Goal: Transaction & Acquisition: Purchase product/service

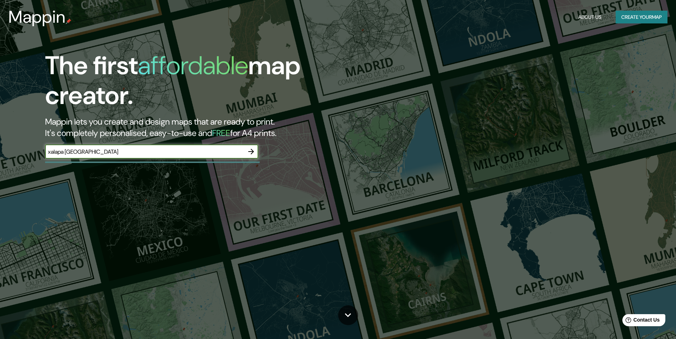
type input "xalapa [GEOGRAPHIC_DATA]"
click at [251, 151] on icon "button" at bounding box center [251, 151] width 9 height 9
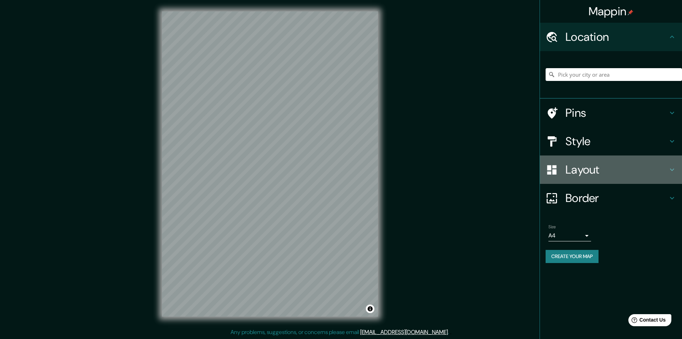
click at [671, 169] on icon at bounding box center [671, 169] width 9 height 9
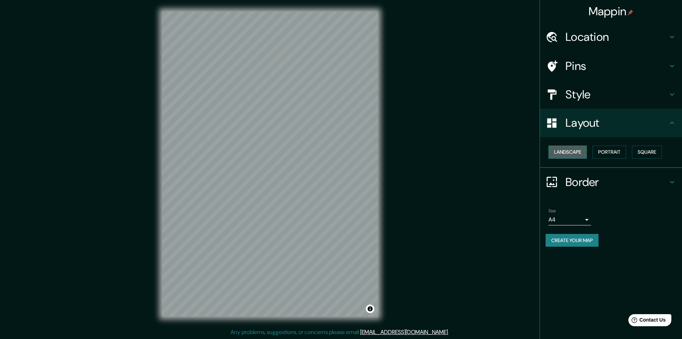
click at [583, 155] on button "Landscape" at bounding box center [567, 152] width 38 height 13
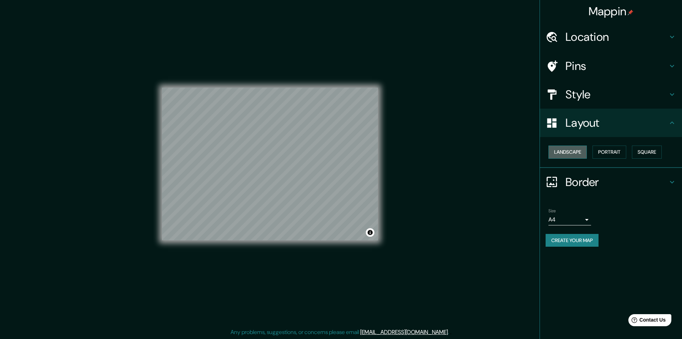
click at [583, 155] on button "Landscape" at bounding box center [567, 152] width 38 height 13
click at [604, 153] on button "Portrait" at bounding box center [609, 152] width 34 height 13
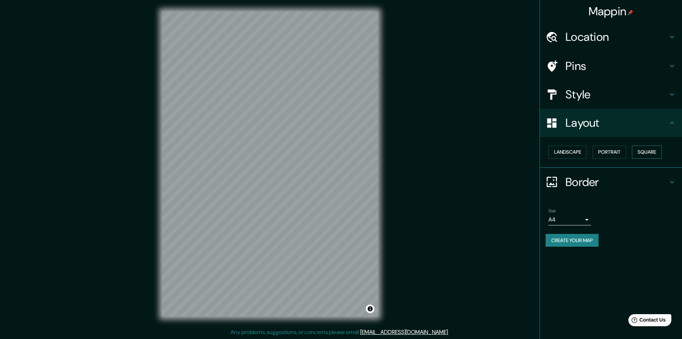
click at [647, 150] on button "Square" at bounding box center [647, 152] width 30 height 13
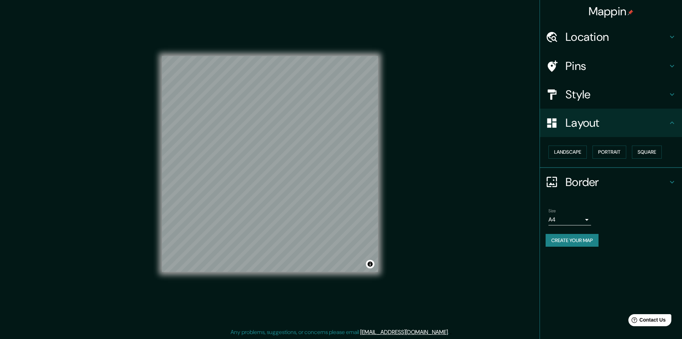
click at [570, 220] on body "Mappin Location Pins Style Layout Landscape Portrait Square Border Choose a bor…" at bounding box center [341, 169] width 682 height 339
click at [565, 256] on li "A1 ($2.50)" at bounding box center [569, 260] width 43 height 13
click at [576, 220] on body "Mappin Location Pins Style Layout Landscape Portrait Square Border Choose a bor…" at bounding box center [341, 169] width 682 height 339
click at [566, 235] on li "A4" at bounding box center [569, 234] width 43 height 13
type input "single"
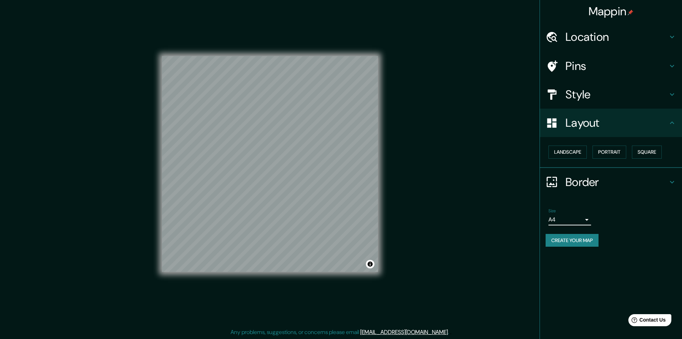
click at [560, 240] on button "Create your map" at bounding box center [571, 240] width 53 height 13
